Goal: Information Seeking & Learning: Find specific page/section

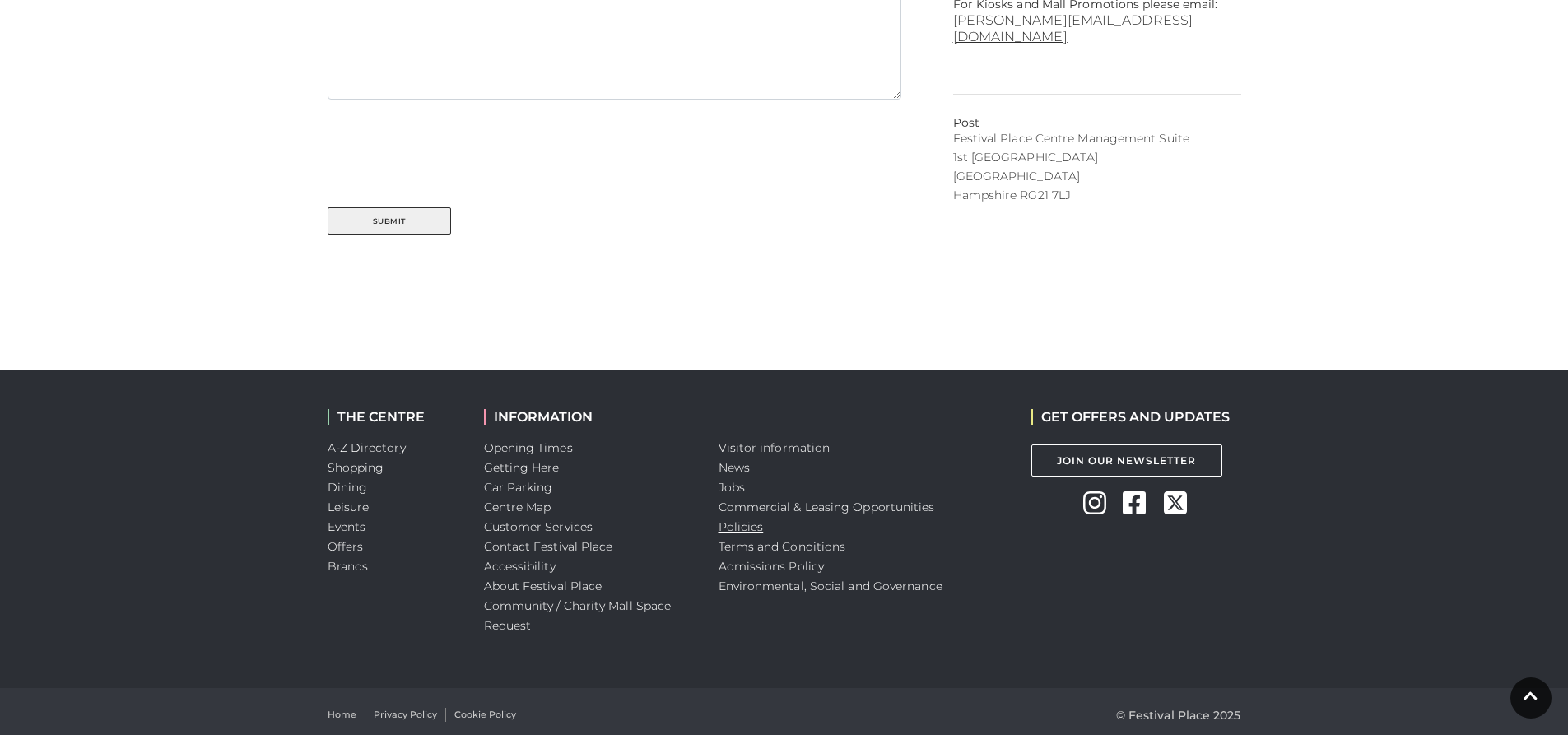
scroll to position [988, 0]
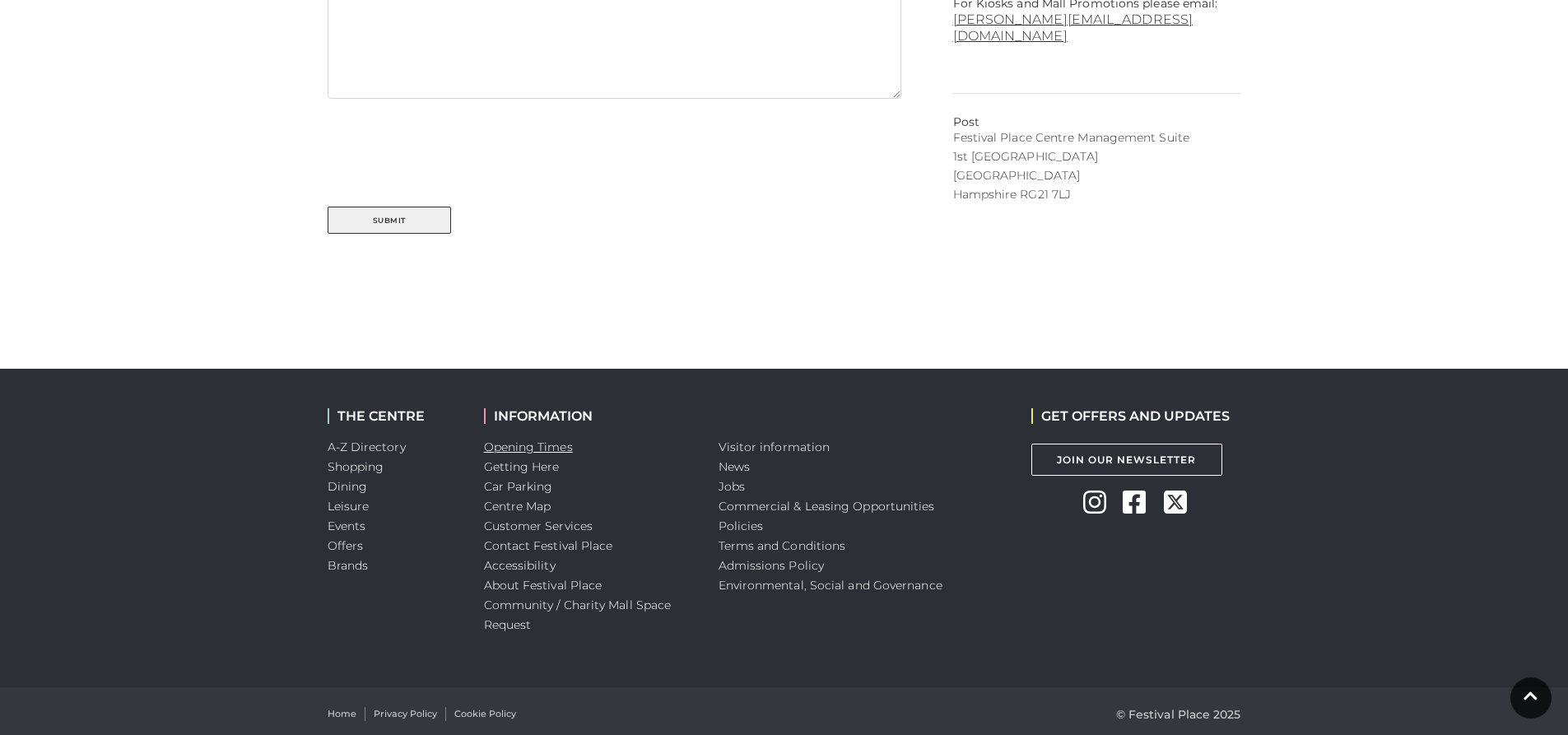
click at [513, 443] on link "Opening Times" at bounding box center [529, 447] width 89 height 15
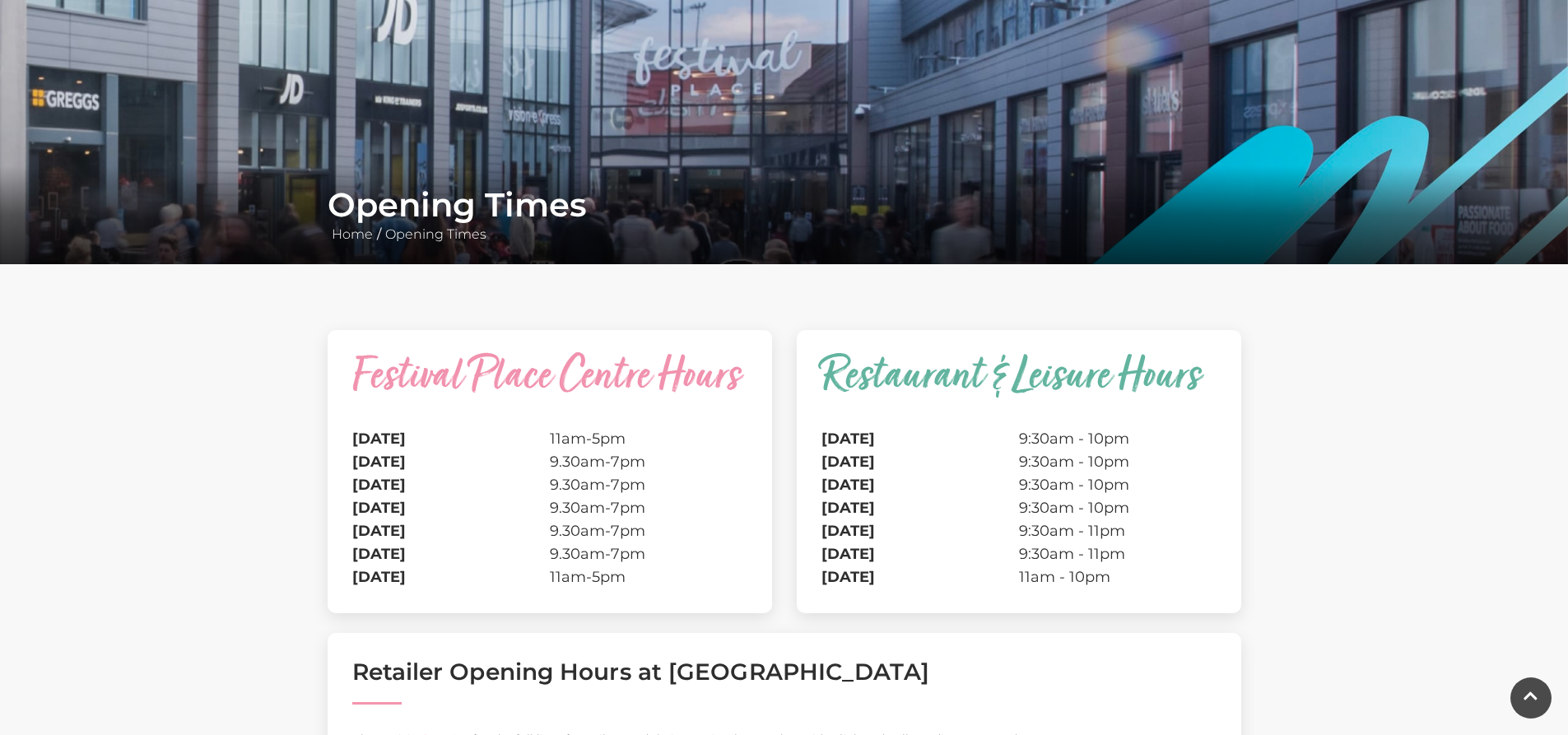
scroll to position [247, 0]
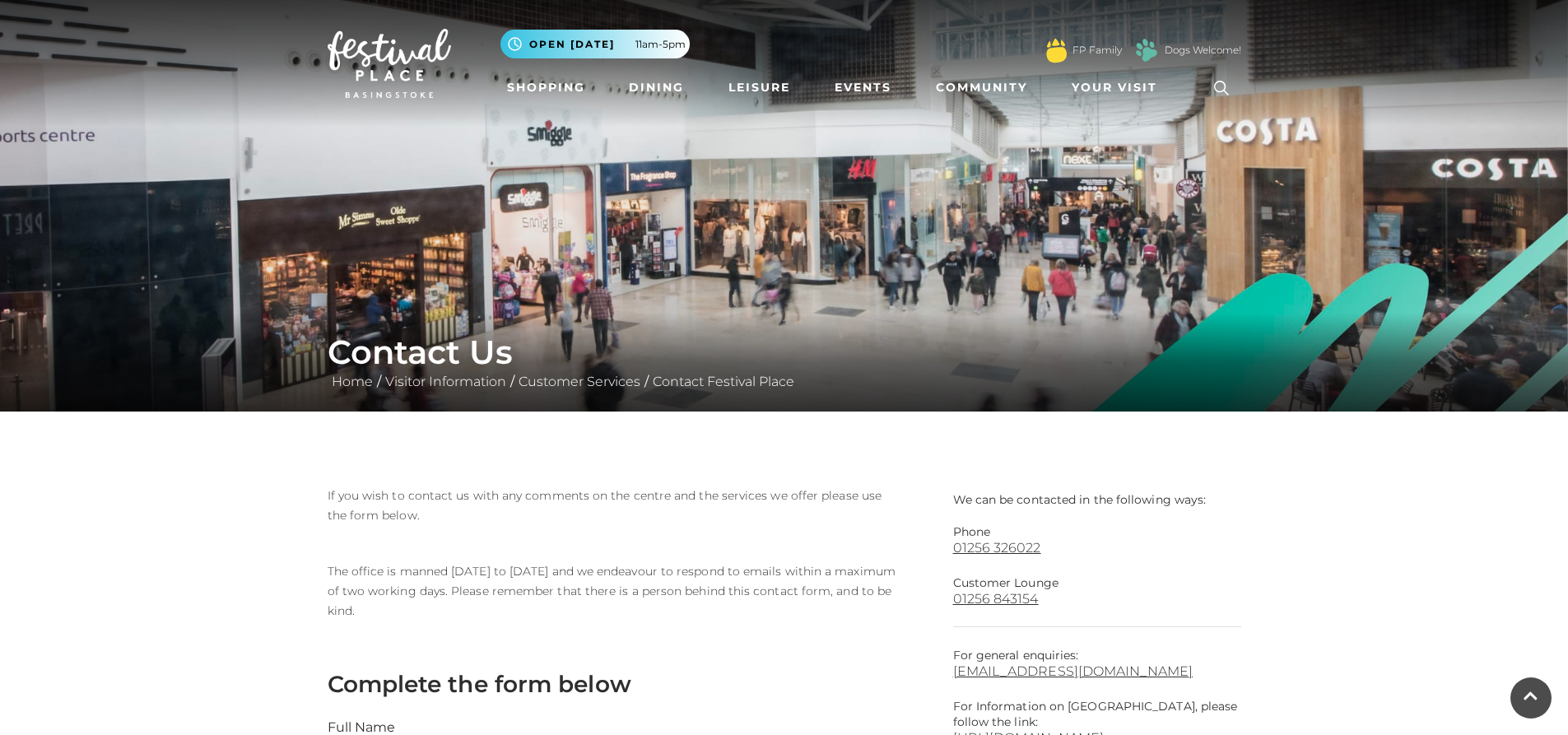
scroll to position [988, 0]
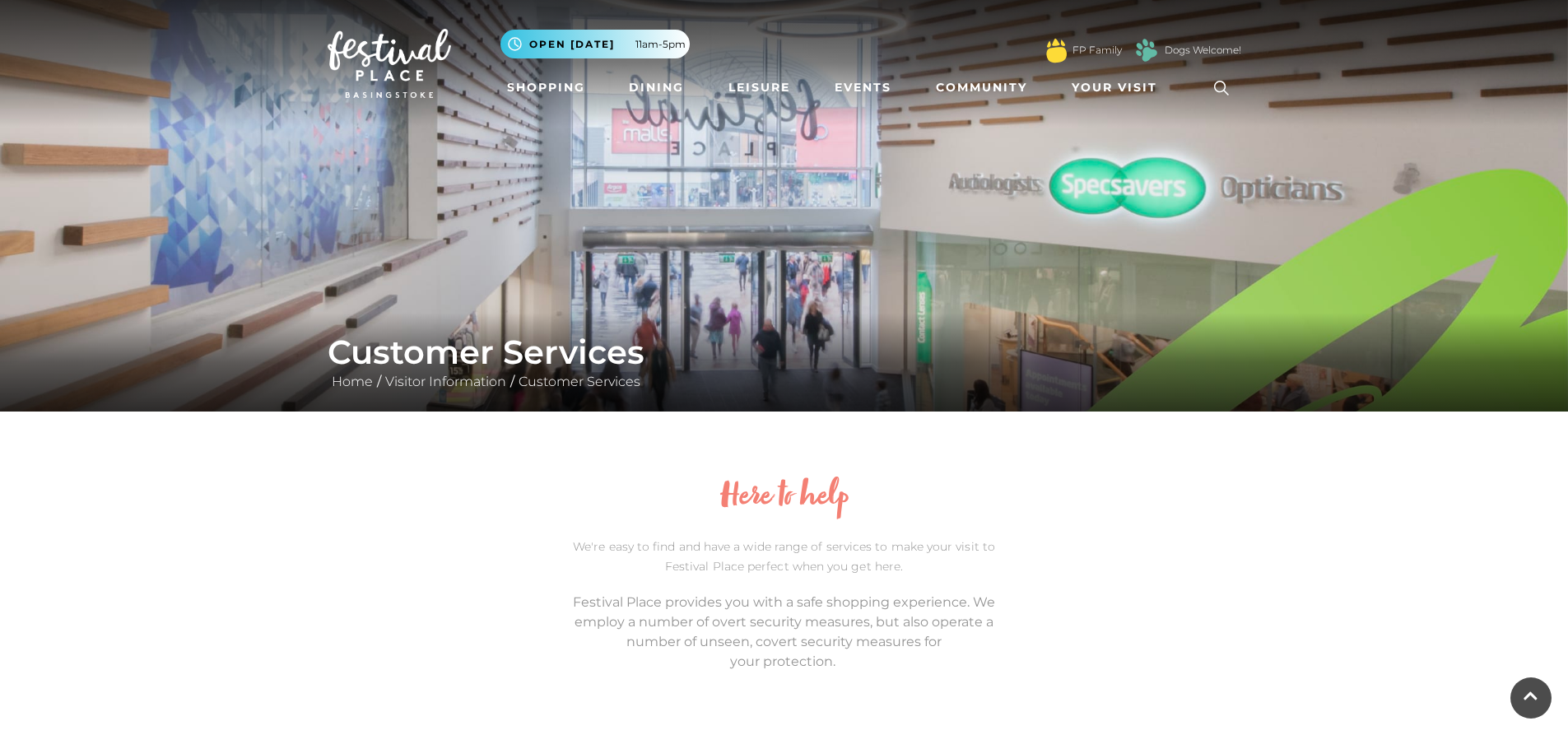
scroll to position [1328, 0]
